Goal: Information Seeking & Learning: Check status

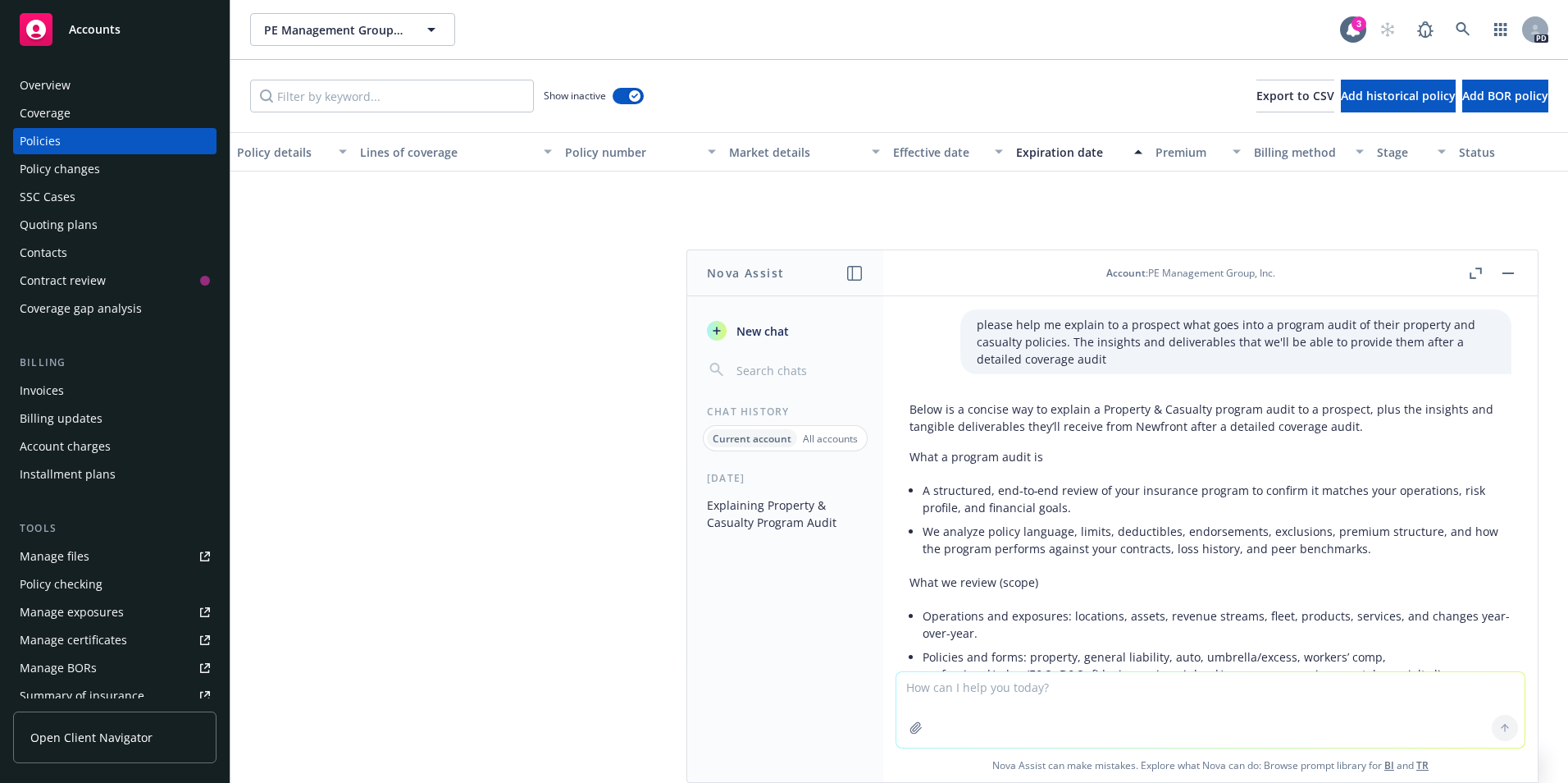
scroll to position [1972, 0]
